Goal: Navigation & Orientation: Understand site structure

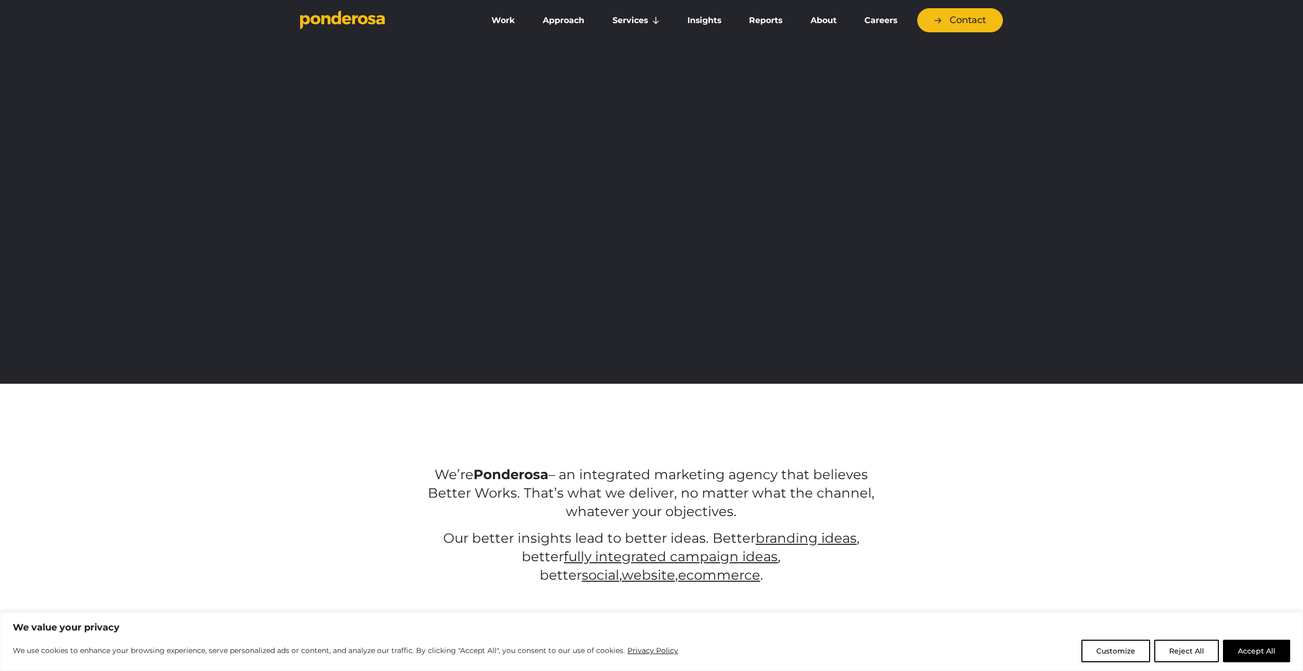
click at [1177, 645] on button "Reject All" at bounding box center [1186, 651] width 65 height 23
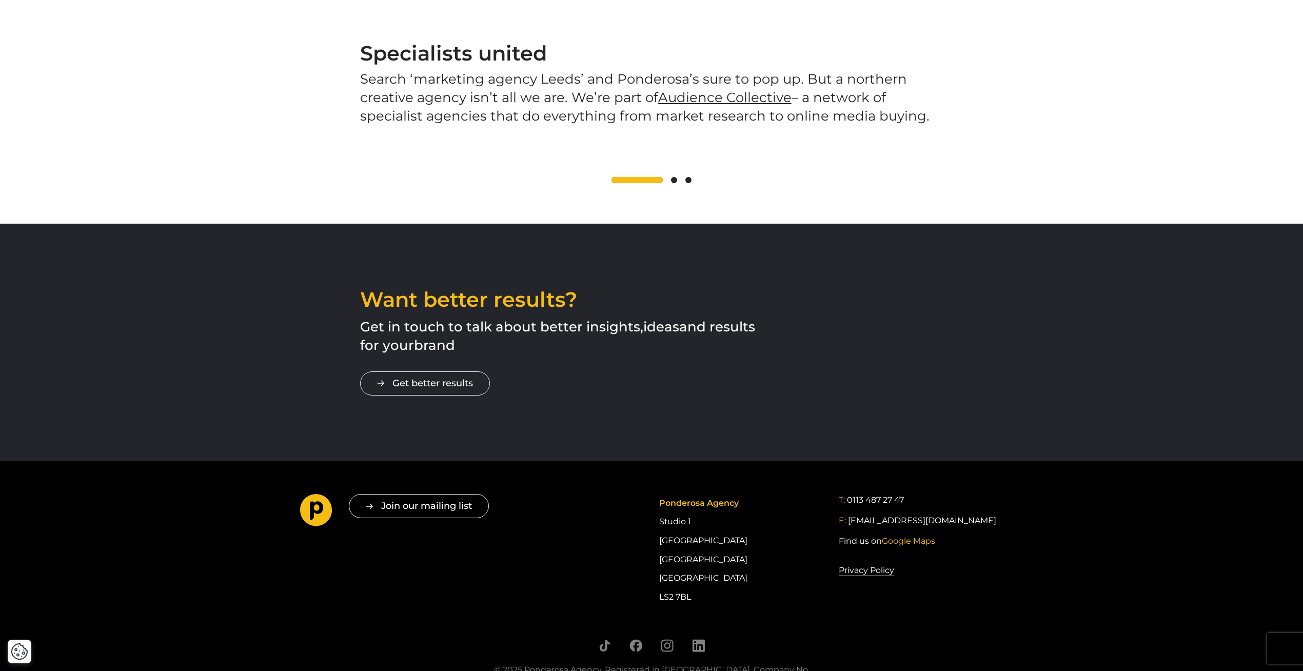
scroll to position [1637, 0]
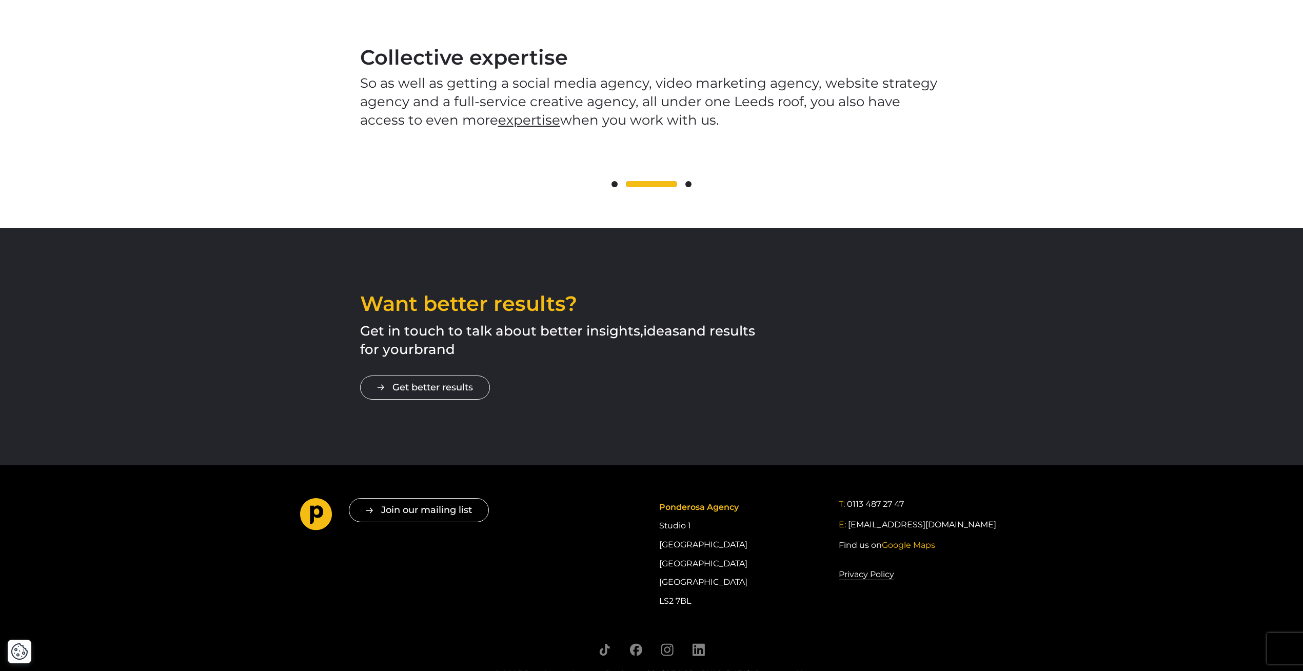
click at [615, 181] on span at bounding box center [615, 184] width 6 height 6
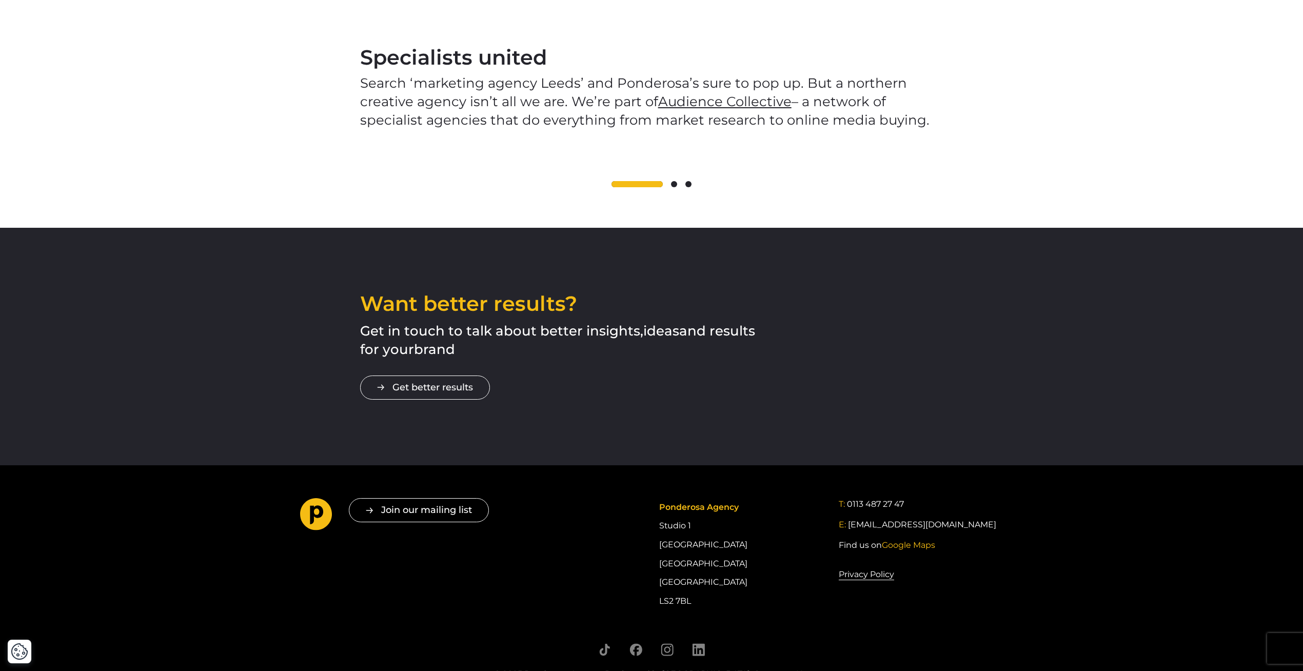
click at [673, 181] on span at bounding box center [674, 184] width 6 height 6
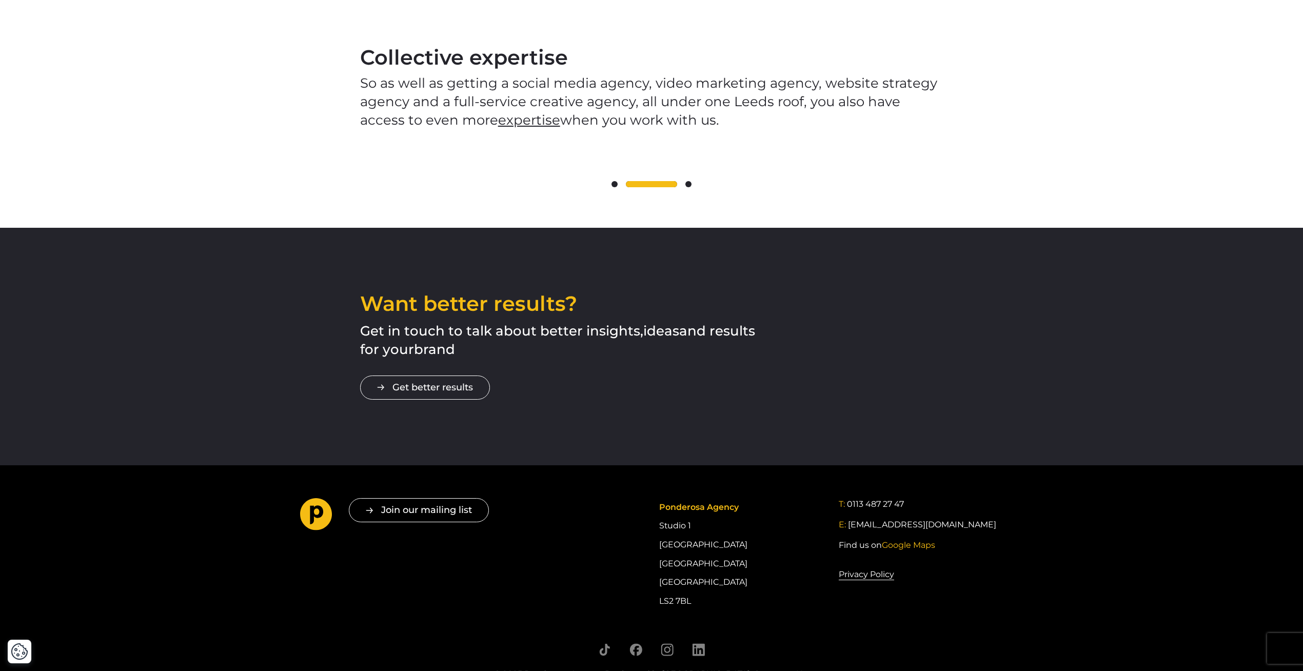
click at [688, 181] on span at bounding box center [688, 184] width 6 height 6
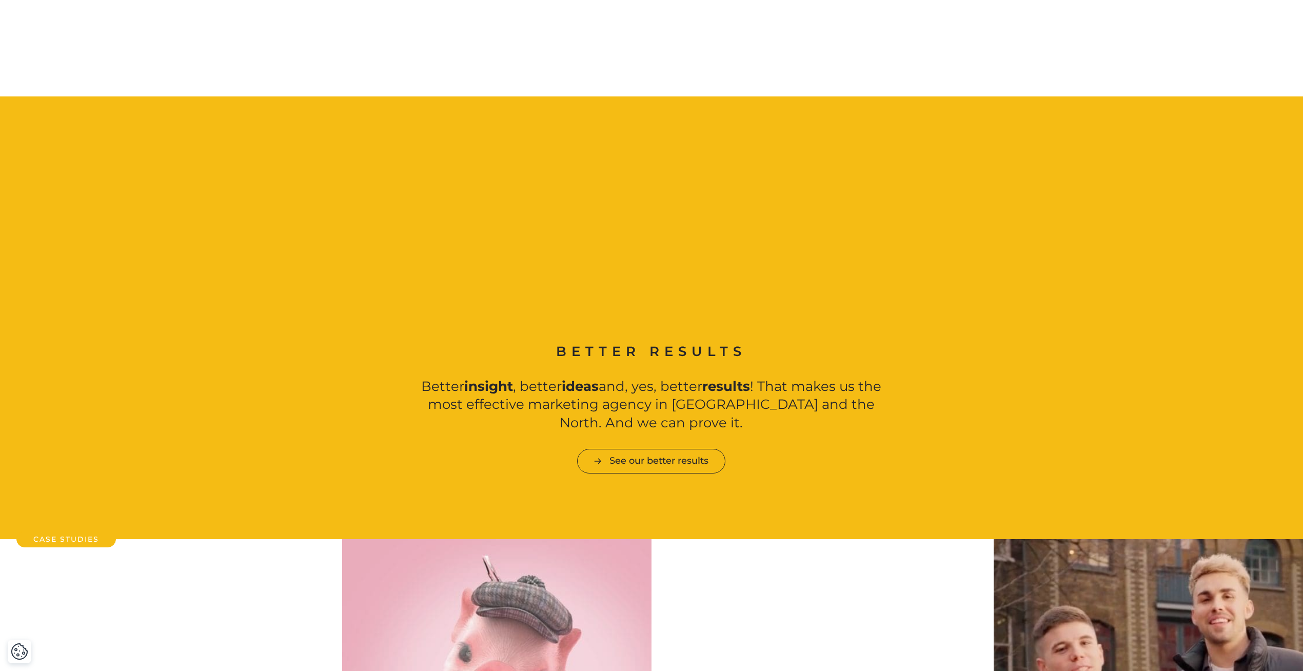
scroll to position [0, 0]
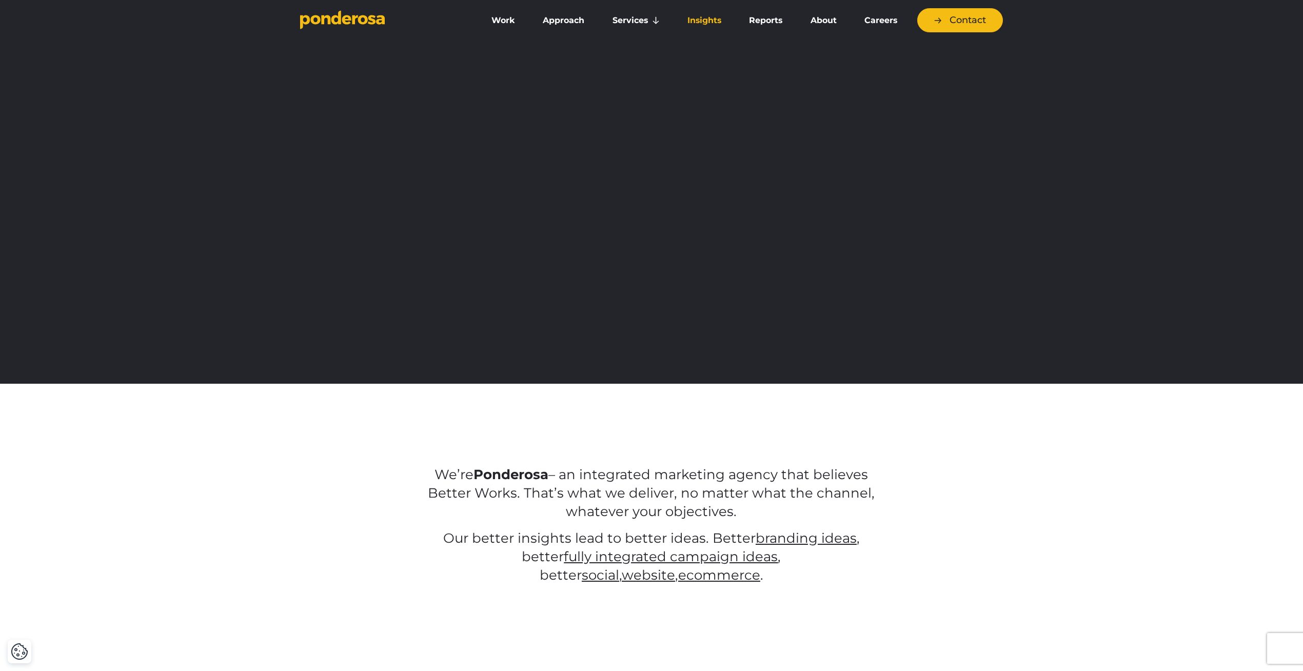
click at [695, 19] on link "Insights" at bounding box center [704, 21] width 57 height 22
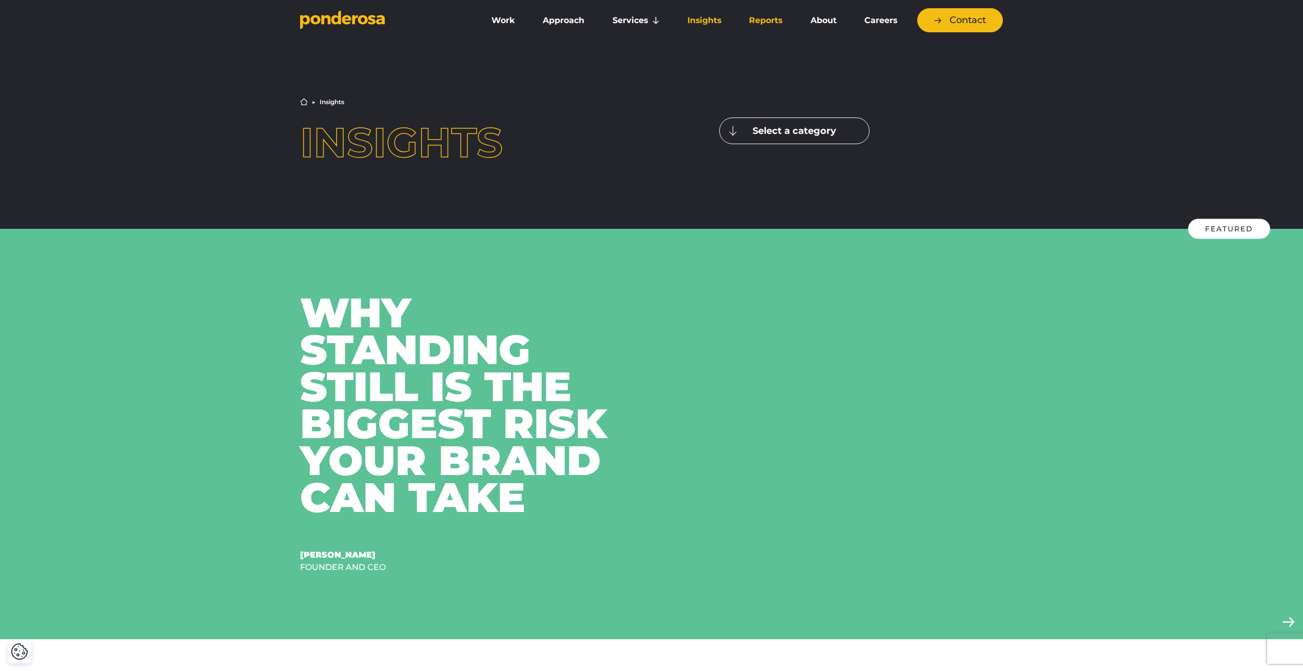
click at [774, 22] on link "Reports" at bounding box center [765, 21] width 57 height 22
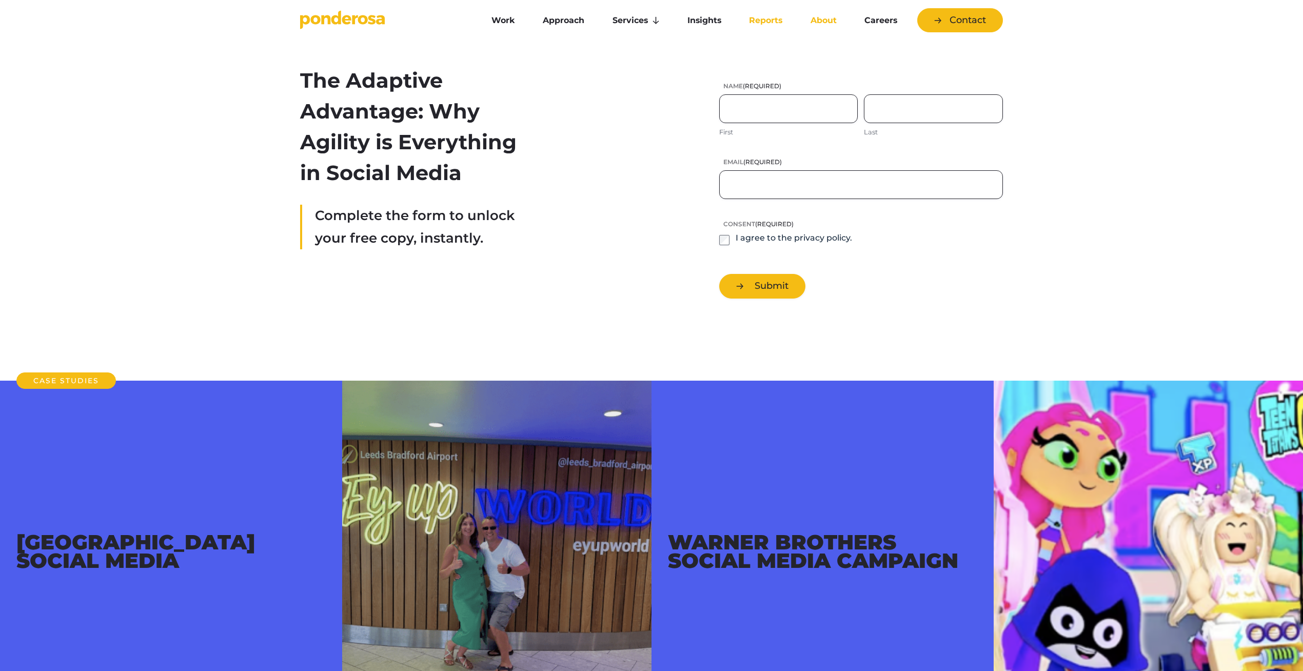
click at [829, 23] on link "About" at bounding box center [823, 21] width 50 height 22
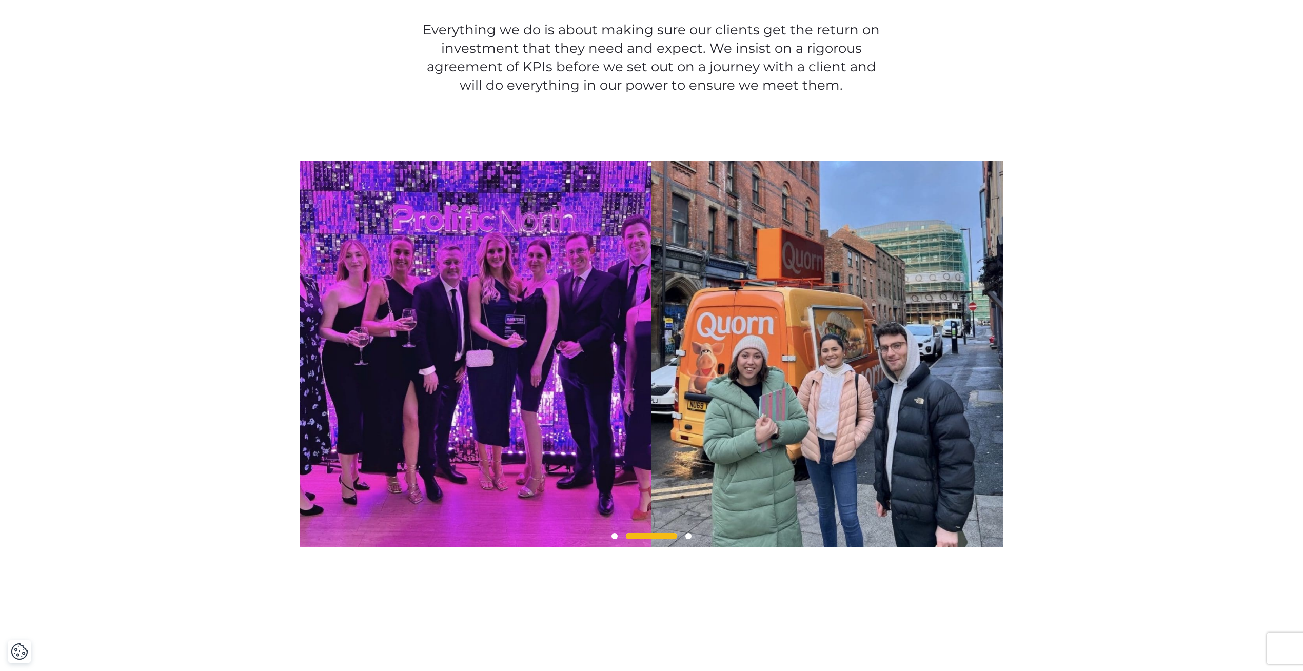
scroll to position [743, 0]
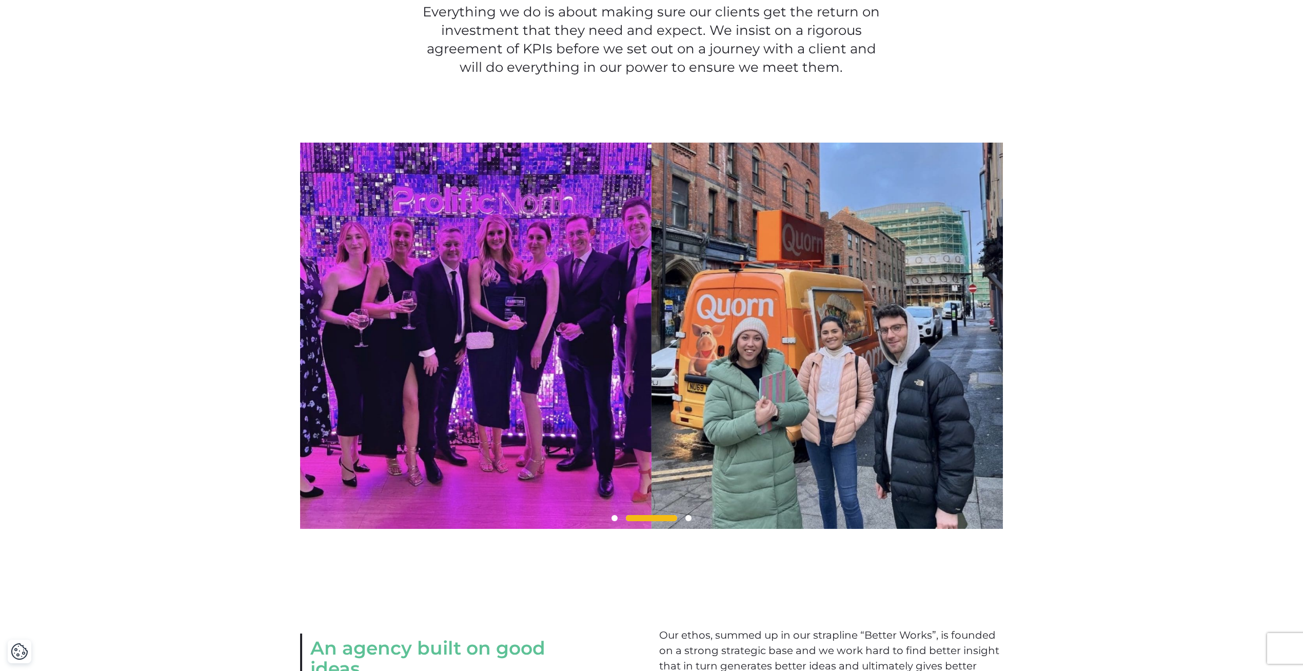
click at [613, 521] on span at bounding box center [615, 518] width 6 height 6
click at [615, 521] on span at bounding box center [615, 518] width 6 height 6
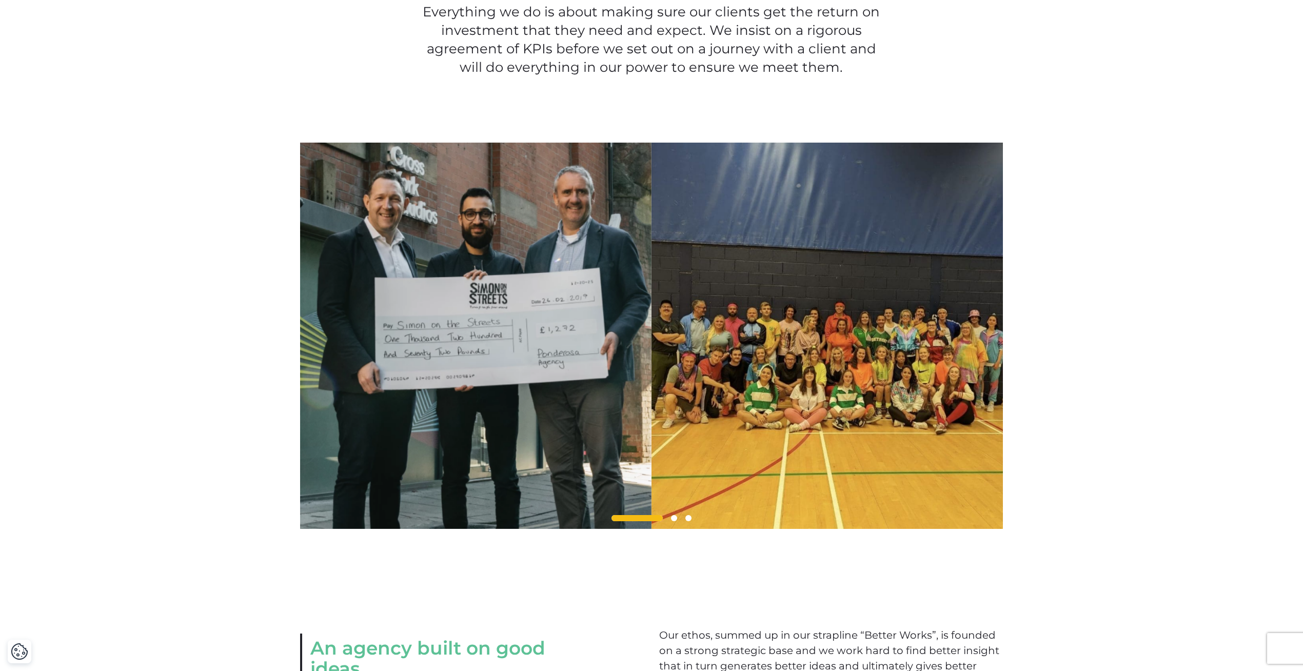
click at [690, 521] on span at bounding box center [688, 518] width 6 height 6
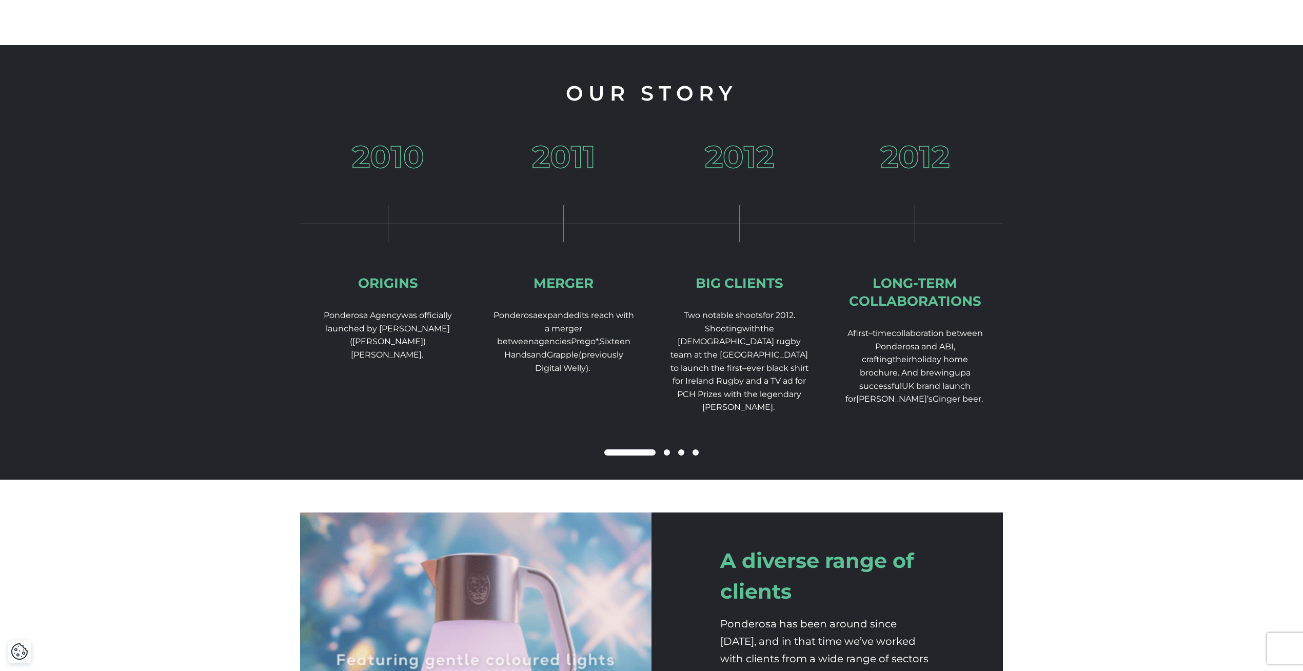
scroll to position [1457, 0]
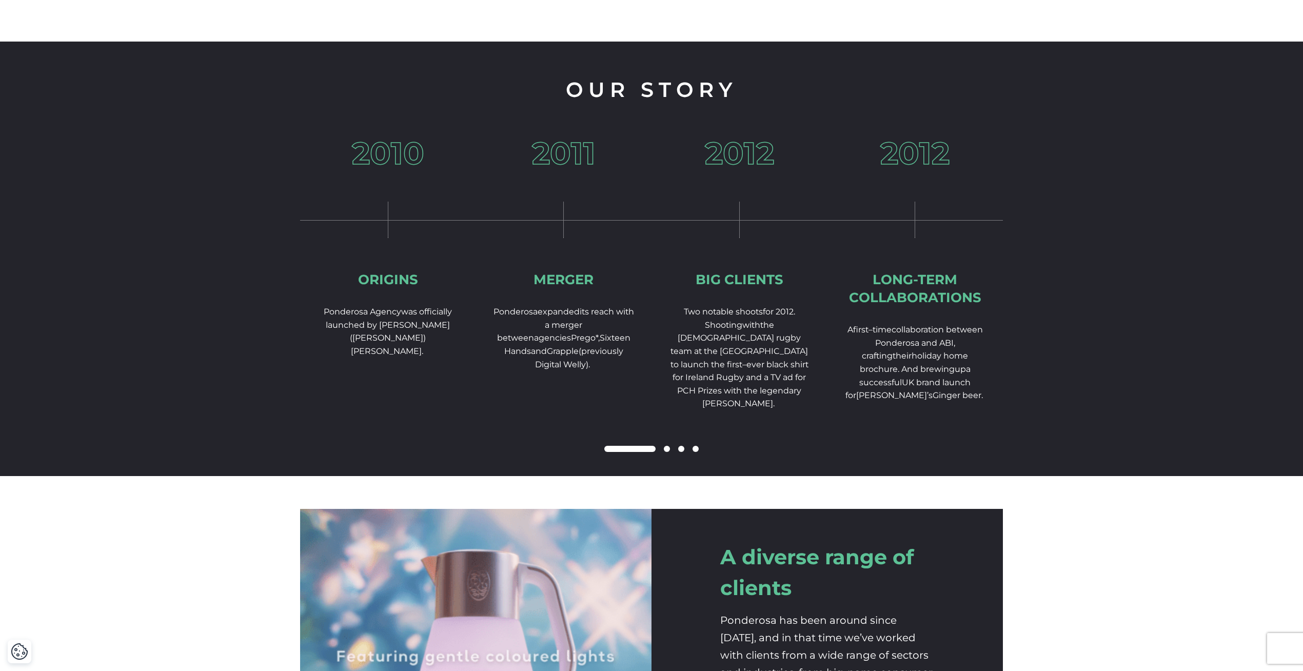
click at [668, 452] on span at bounding box center [667, 449] width 6 height 6
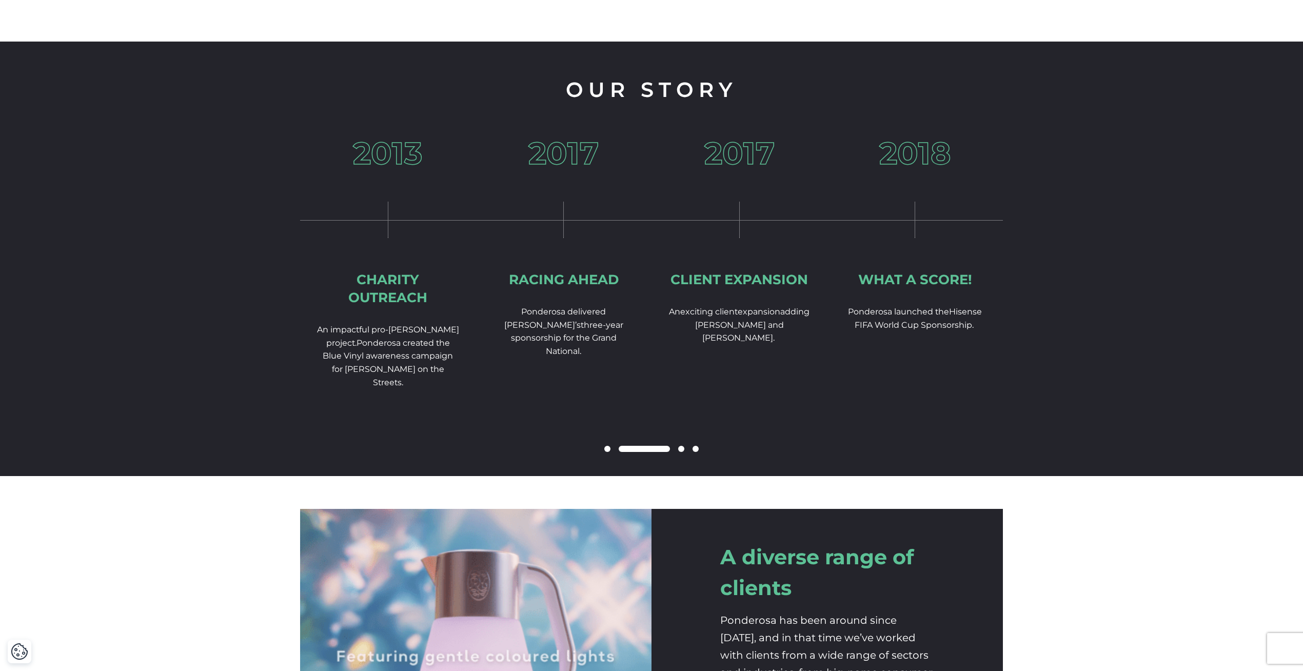
click at [683, 452] on span at bounding box center [681, 449] width 6 height 6
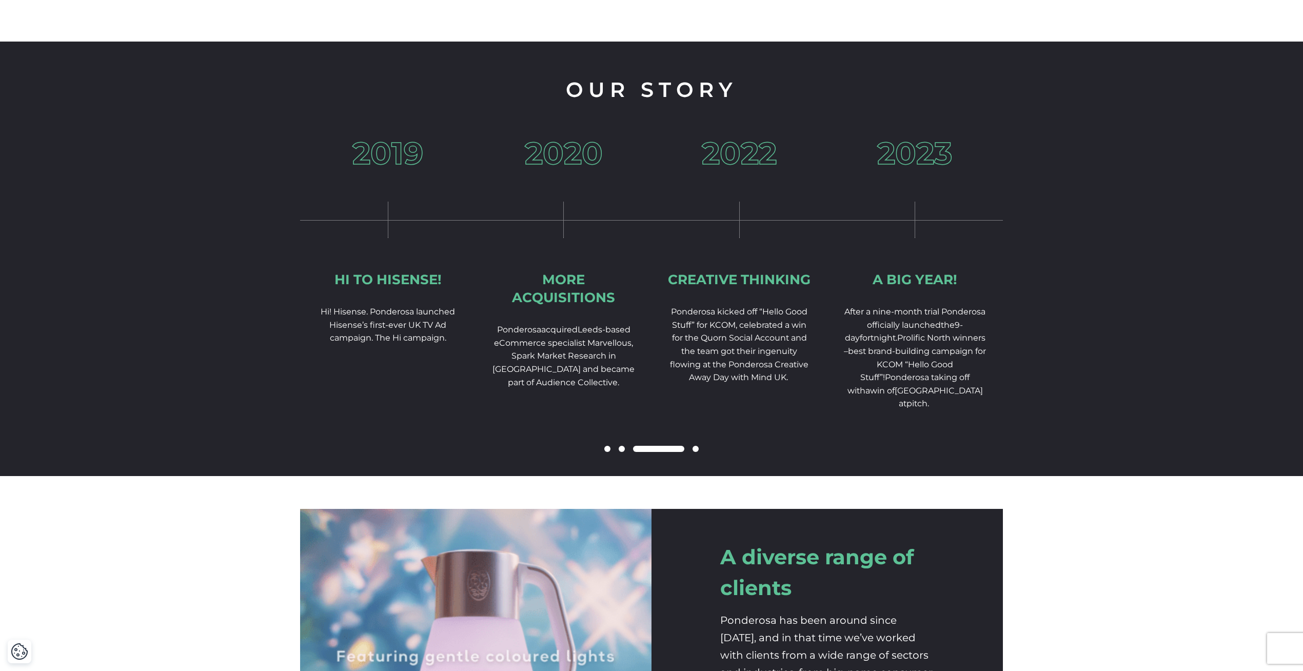
click at [696, 452] on span at bounding box center [696, 449] width 6 height 6
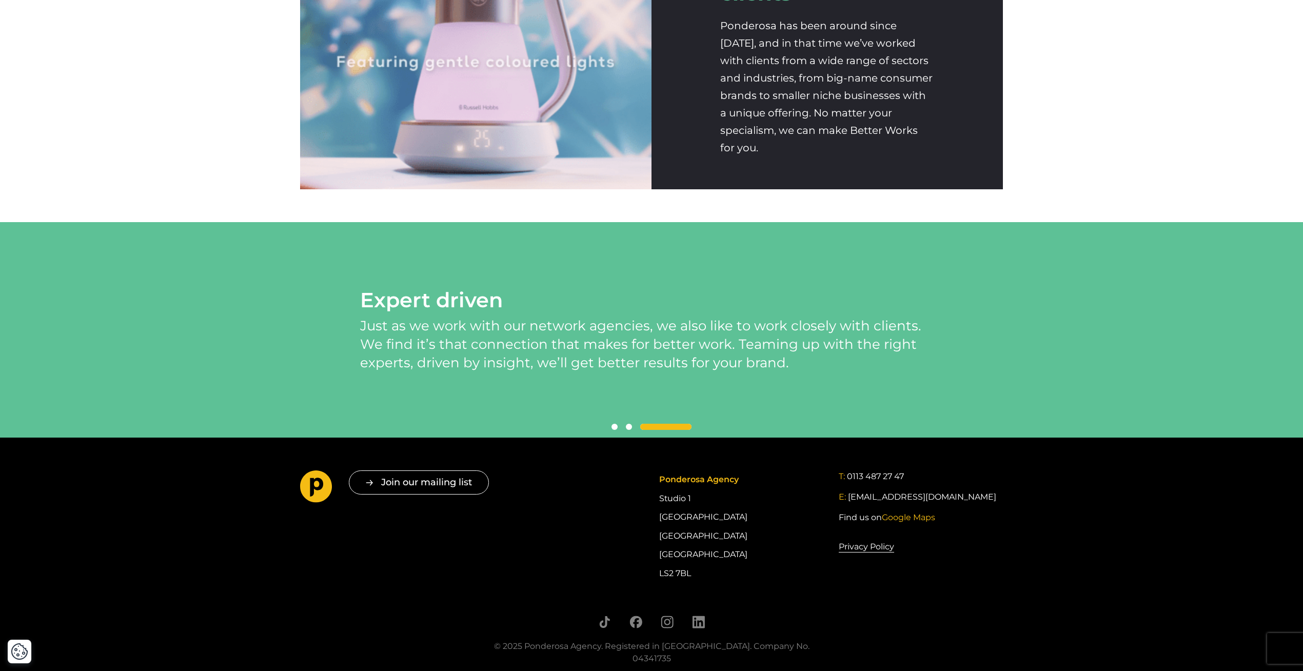
scroll to position [2139, 0]
